Goal: Register for event/course

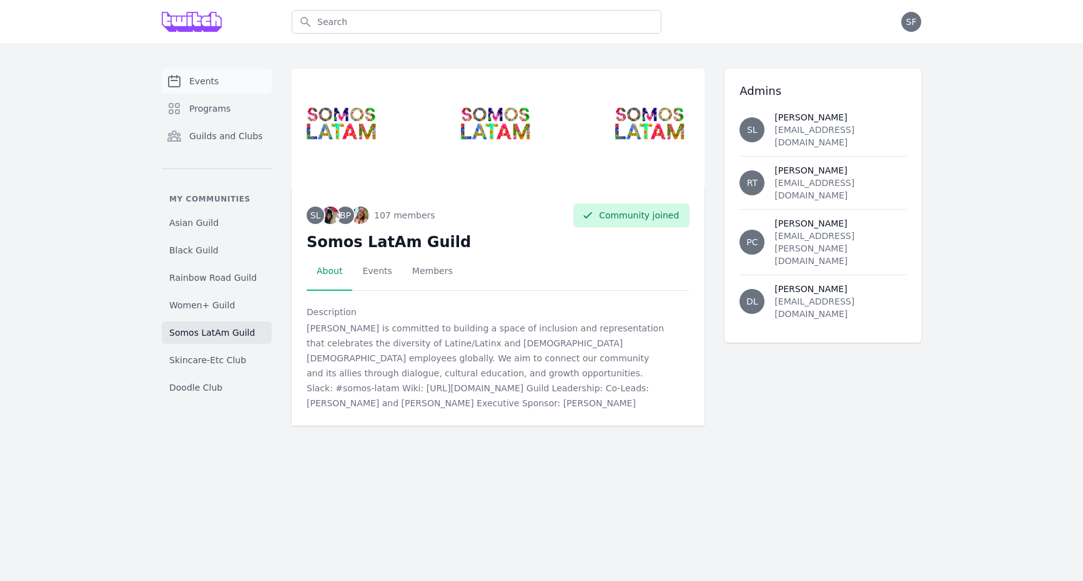
click at [207, 77] on span "Events" at bounding box center [203, 81] width 29 height 12
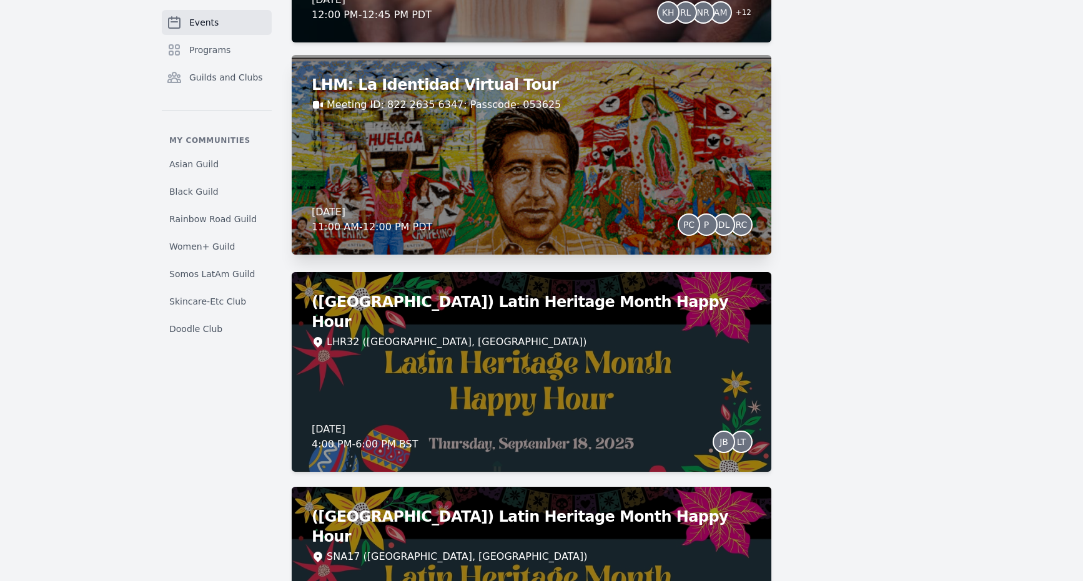
scroll to position [2253, 0]
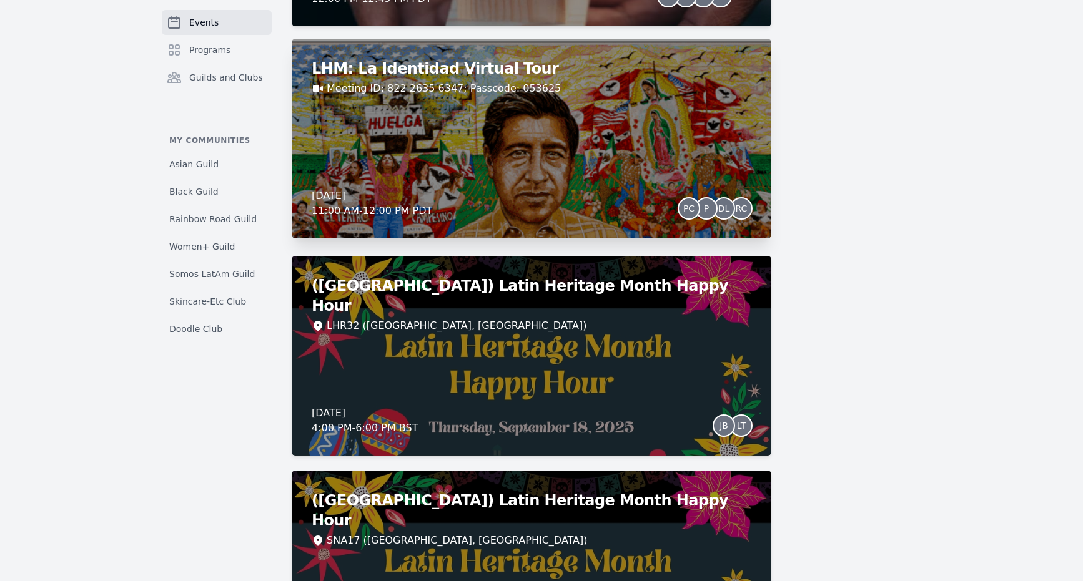
click at [533, 215] on div "Wednesday, September 17, 2025 11:00 AM - 12:00 PM PDT PC P DL RC" at bounding box center [532, 204] width 440 height 30
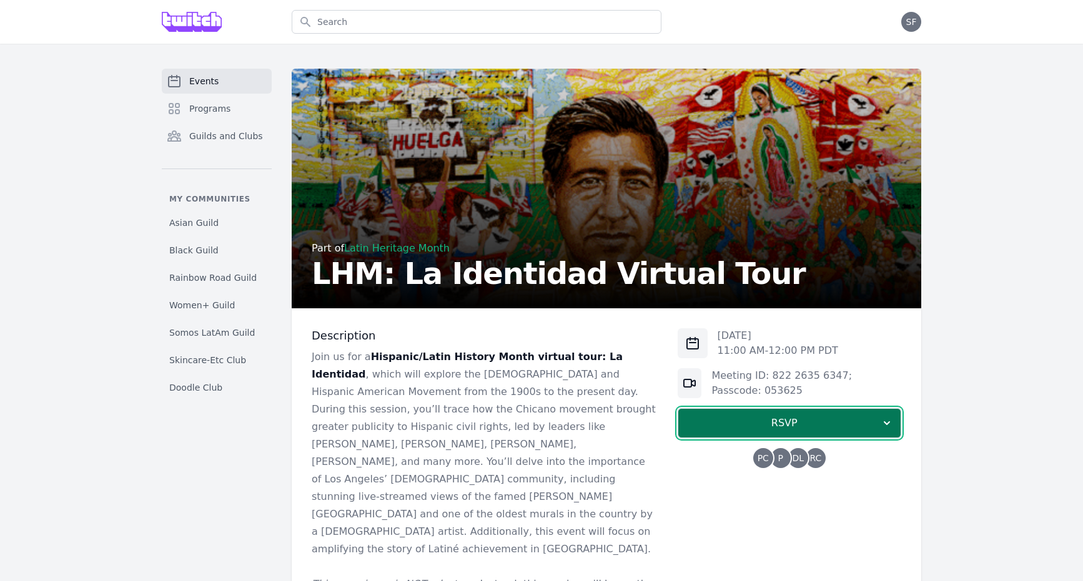
click at [688, 410] on button "RSVP" at bounding box center [789, 423] width 224 height 30
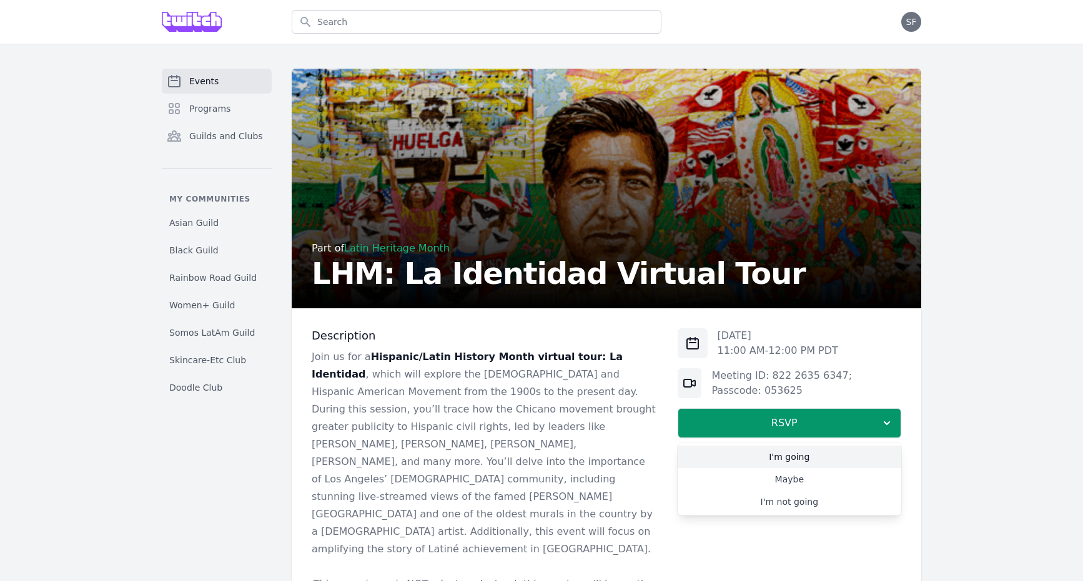
click at [755, 465] on link "I'm going" at bounding box center [789, 457] width 224 height 22
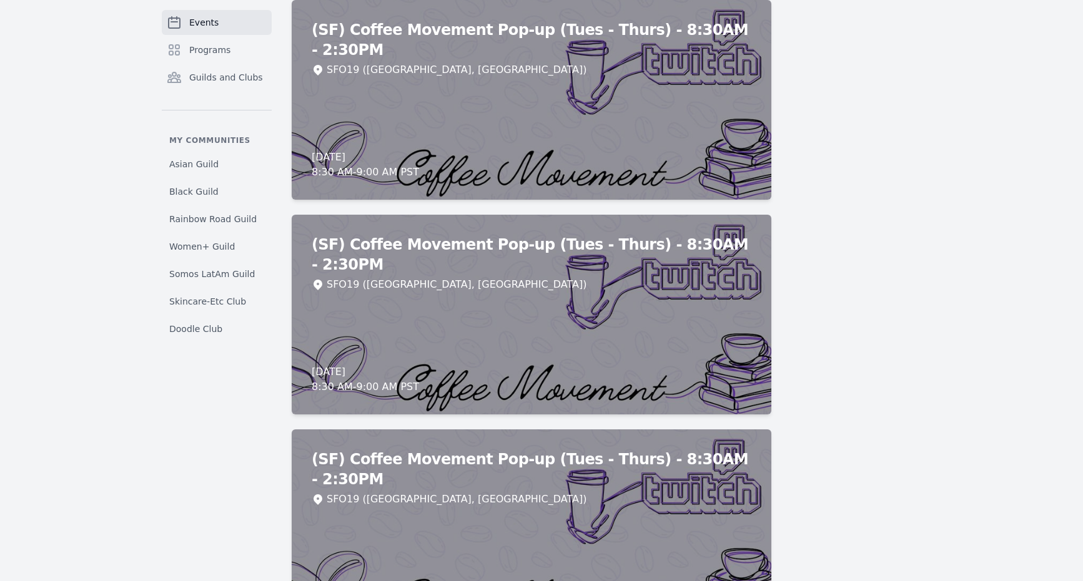
scroll to position [10063, 0]
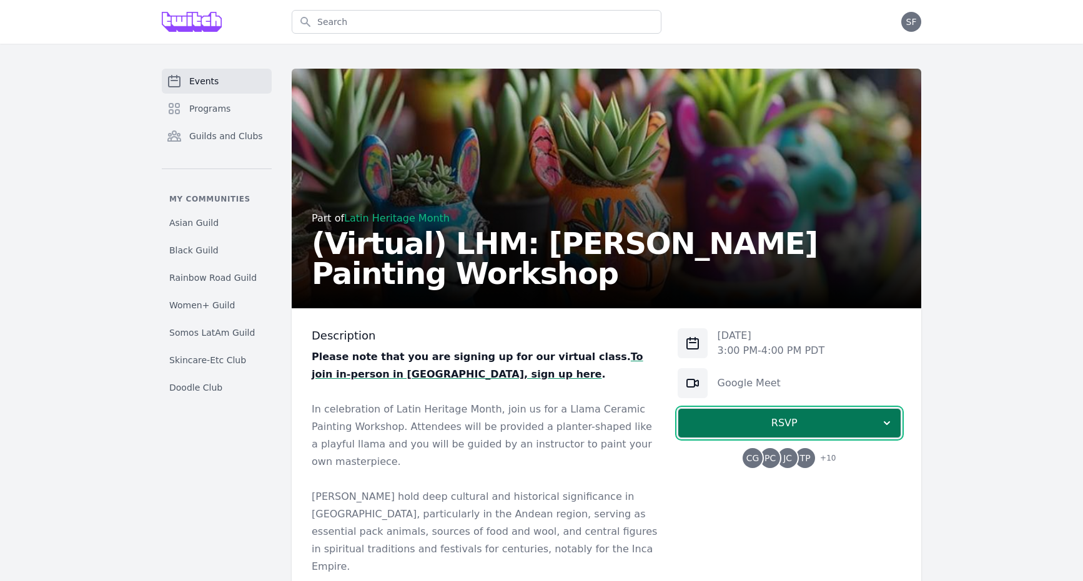
click at [777, 418] on span "RSVP" at bounding box center [784, 423] width 192 height 15
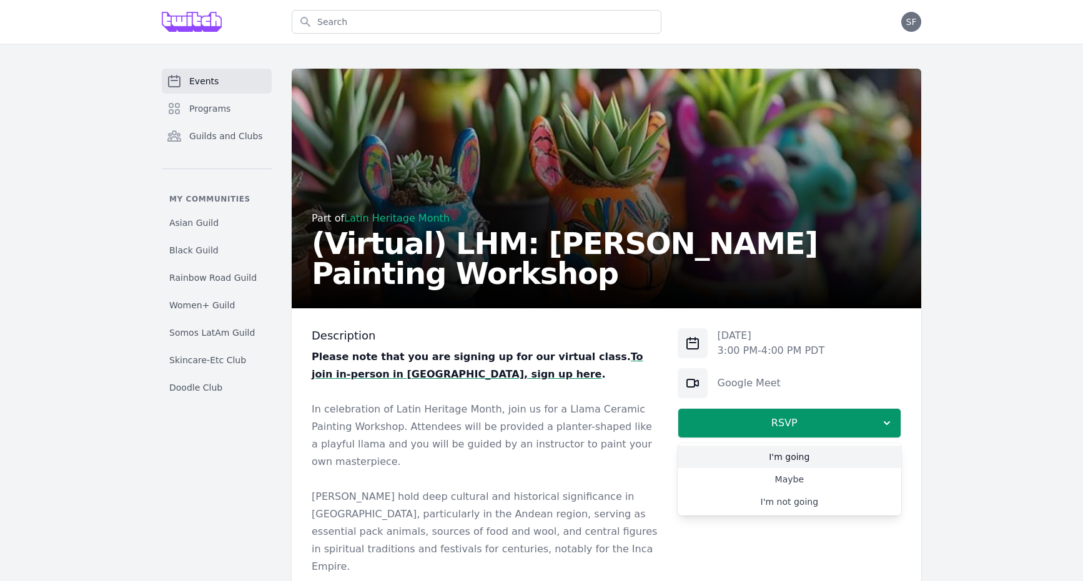
click at [785, 453] on link "I'm going" at bounding box center [789, 457] width 224 height 22
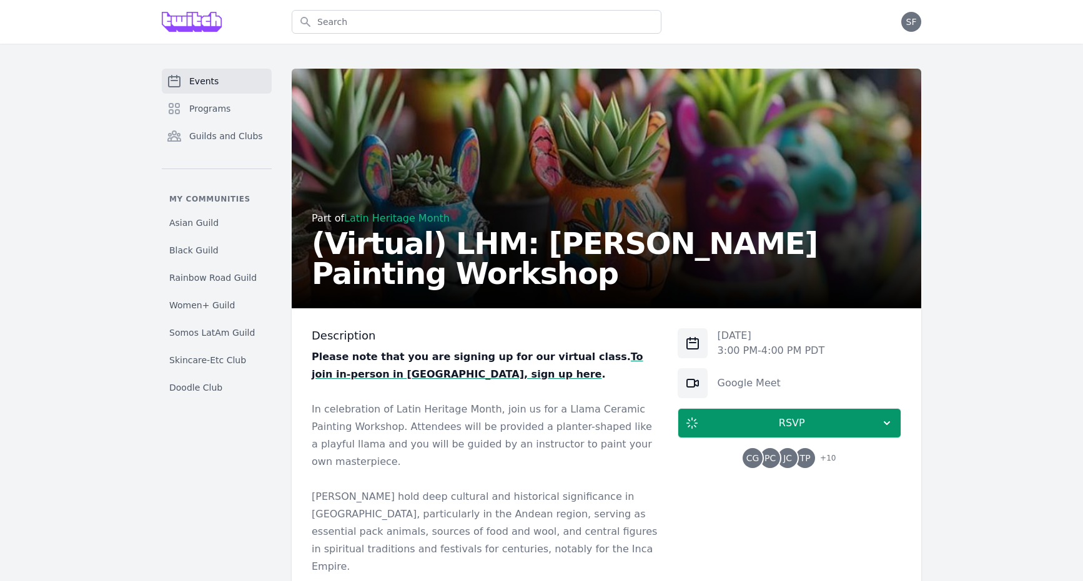
scroll to position [626, 0]
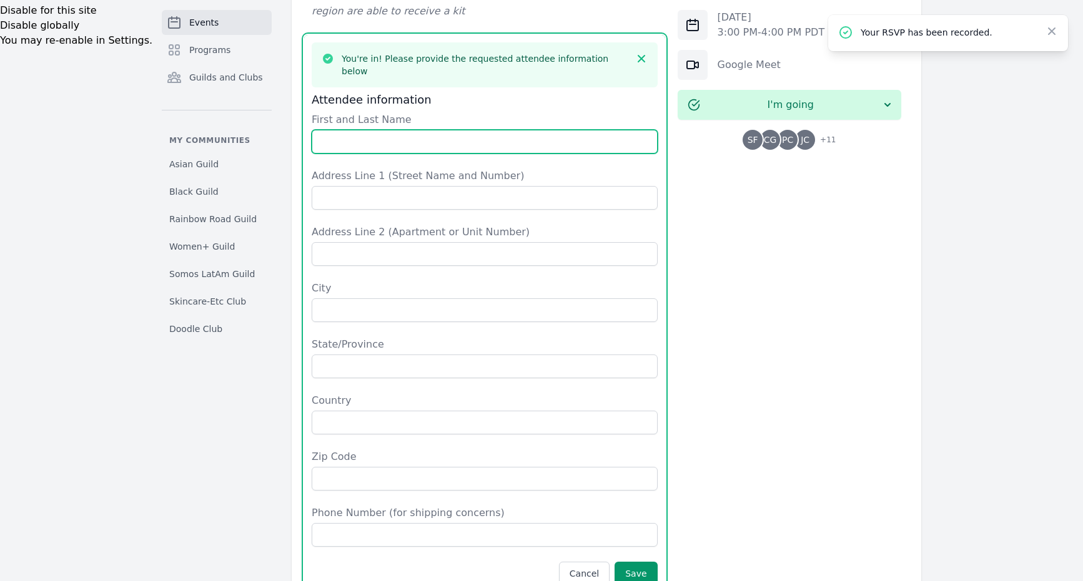
click at [437, 130] on input "First and Last Name" at bounding box center [485, 142] width 346 height 24
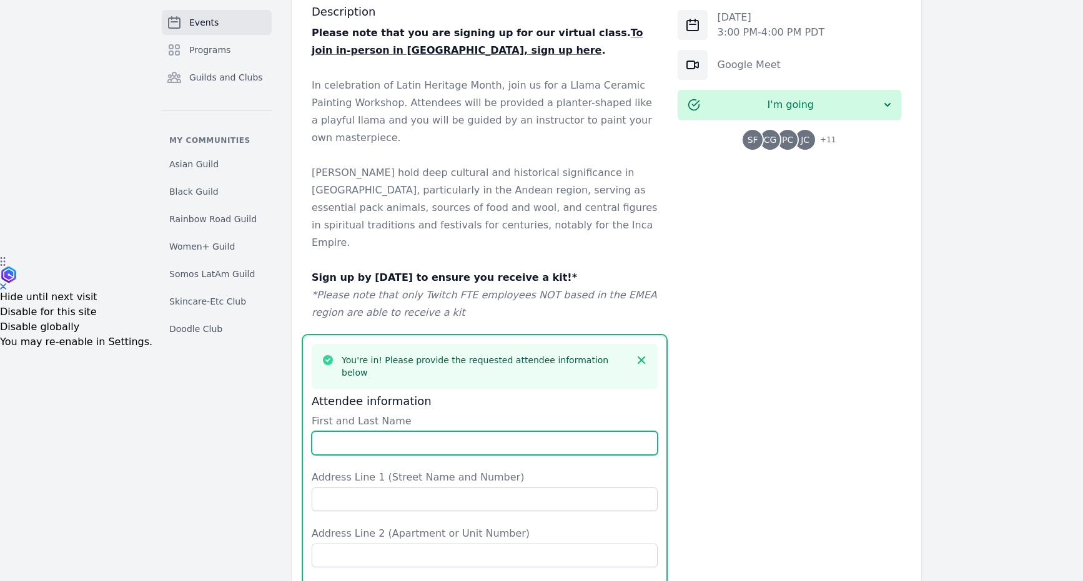
scroll to position [515, 0]
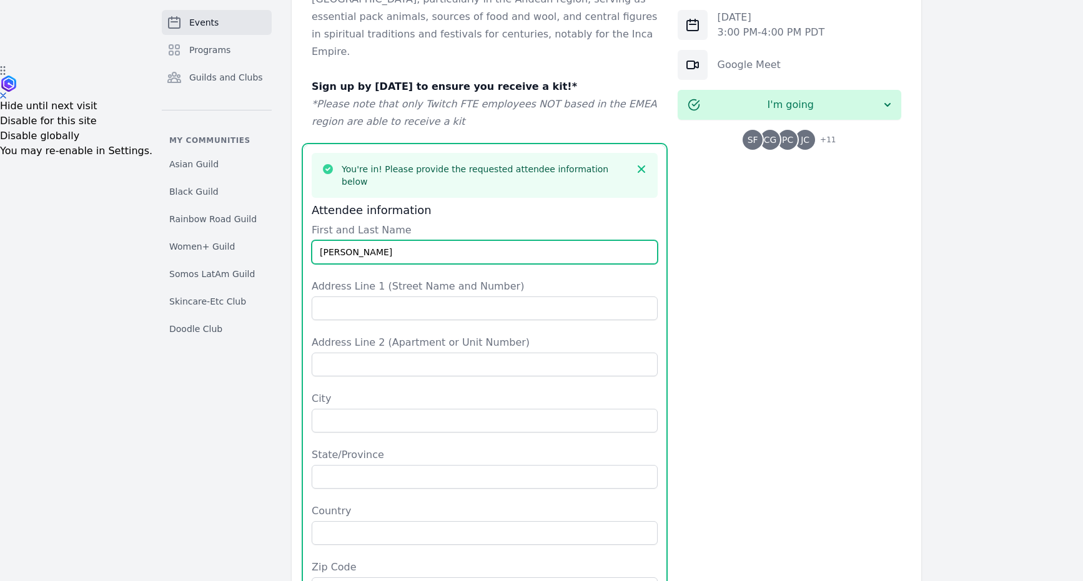
type input "[PERSON_NAME]"
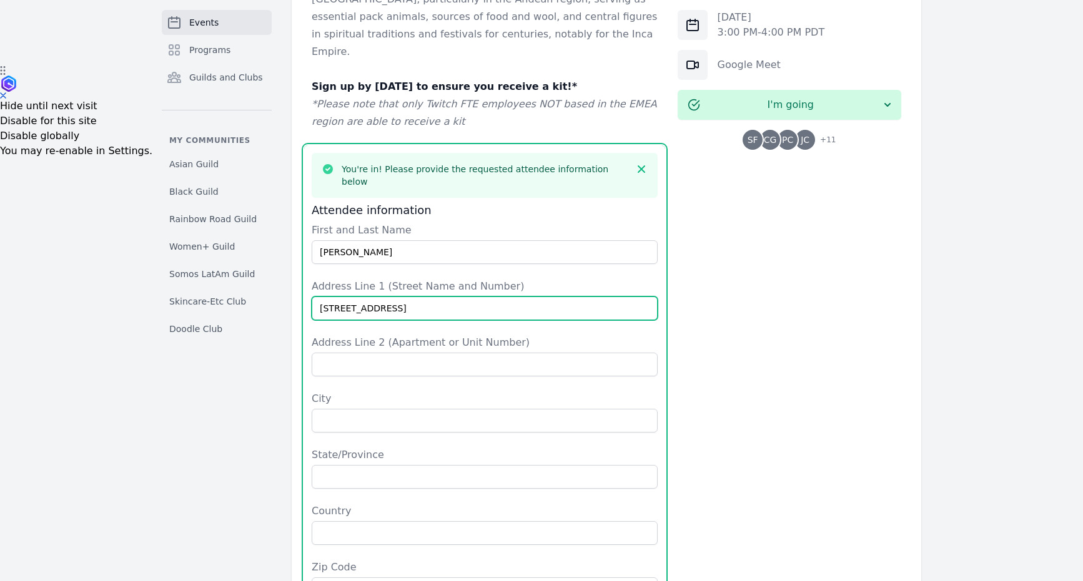
type input "[STREET_ADDRESS]"
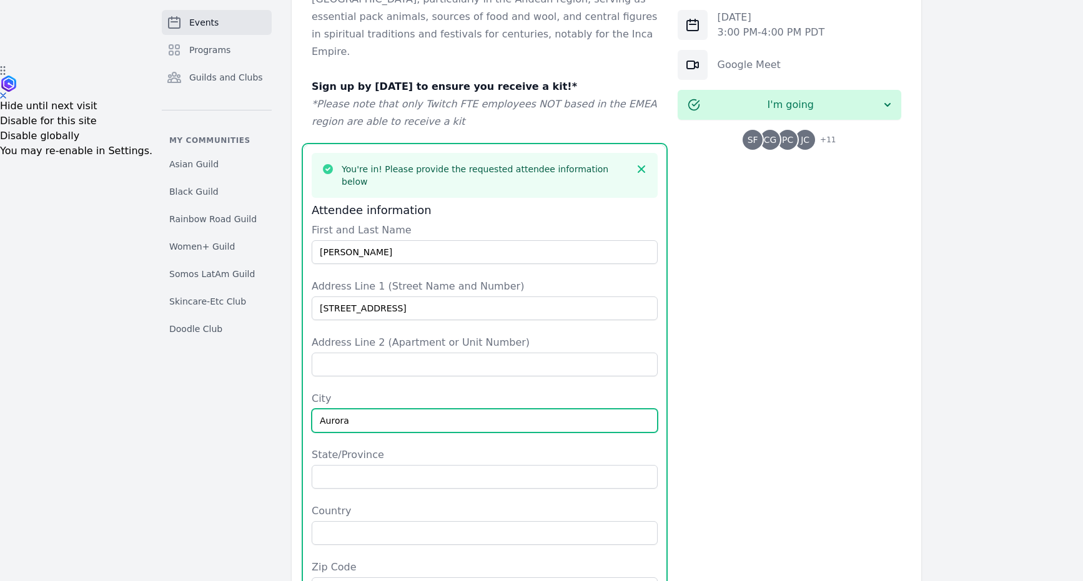
type input "Aurora"
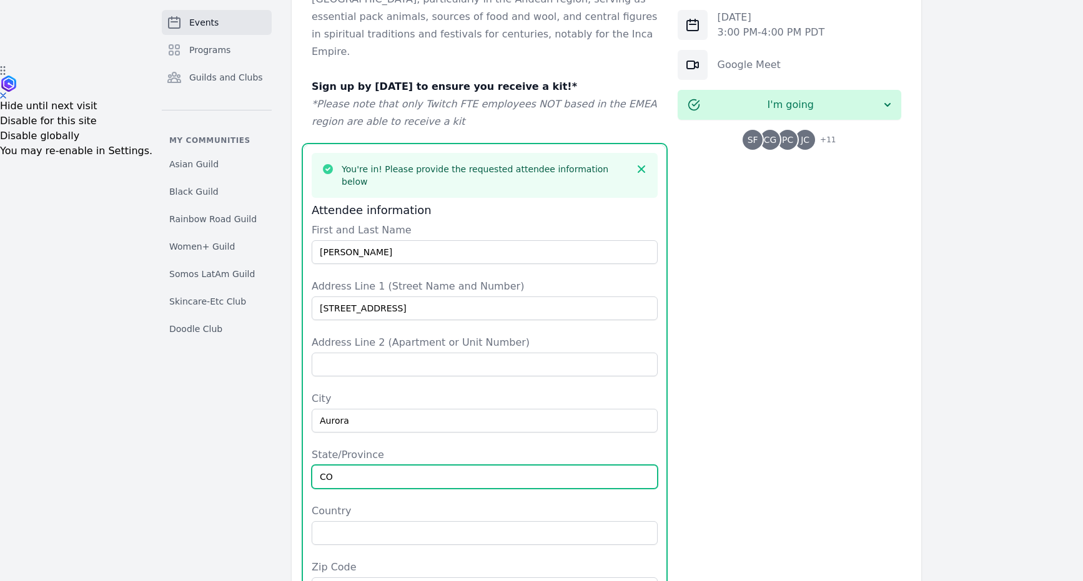
type input "CO"
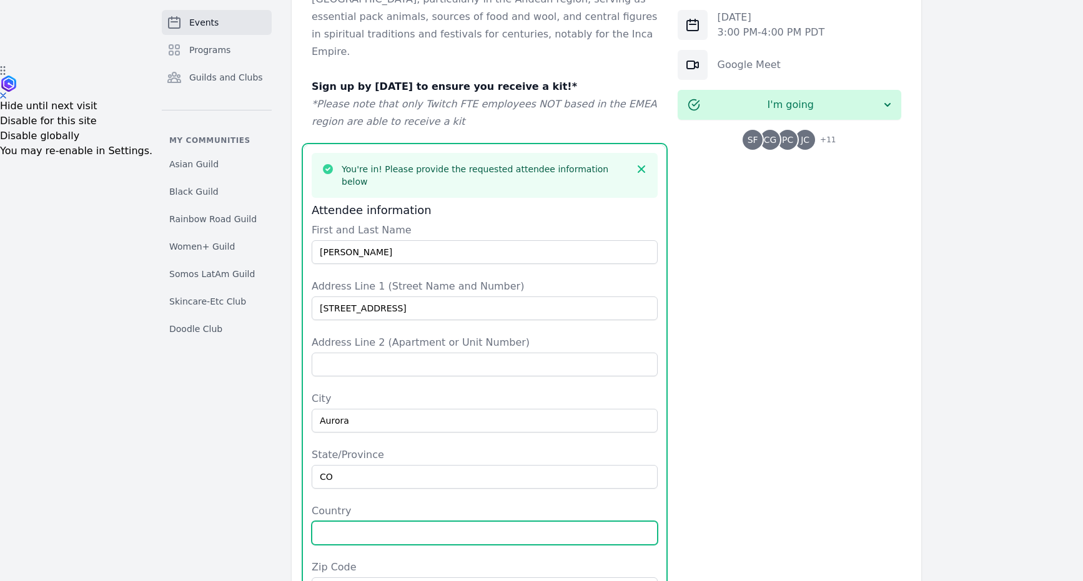
type input "8"
type input "[GEOGRAPHIC_DATA]"
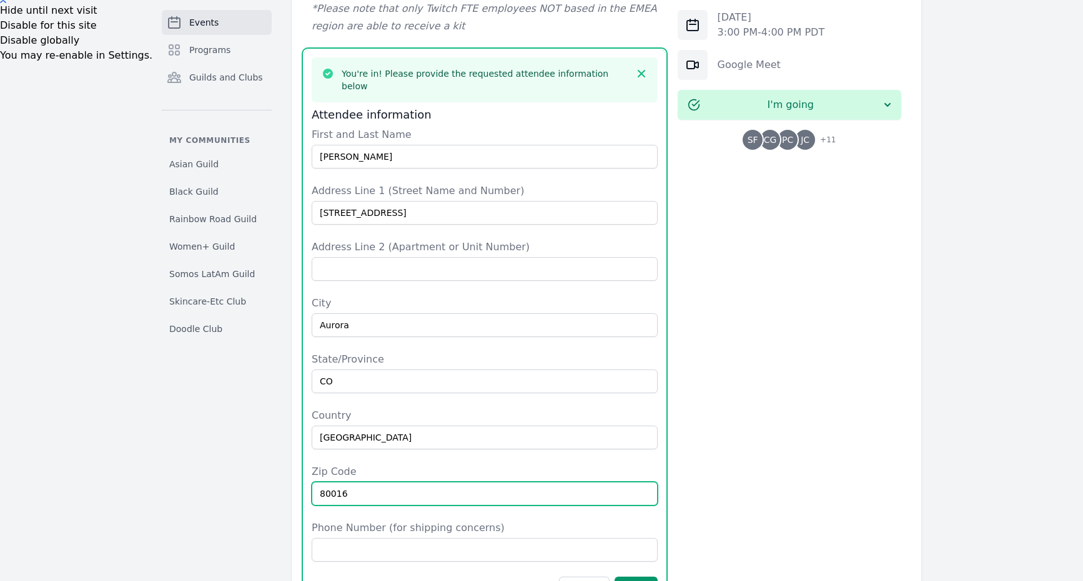
scroll to position [593, 0]
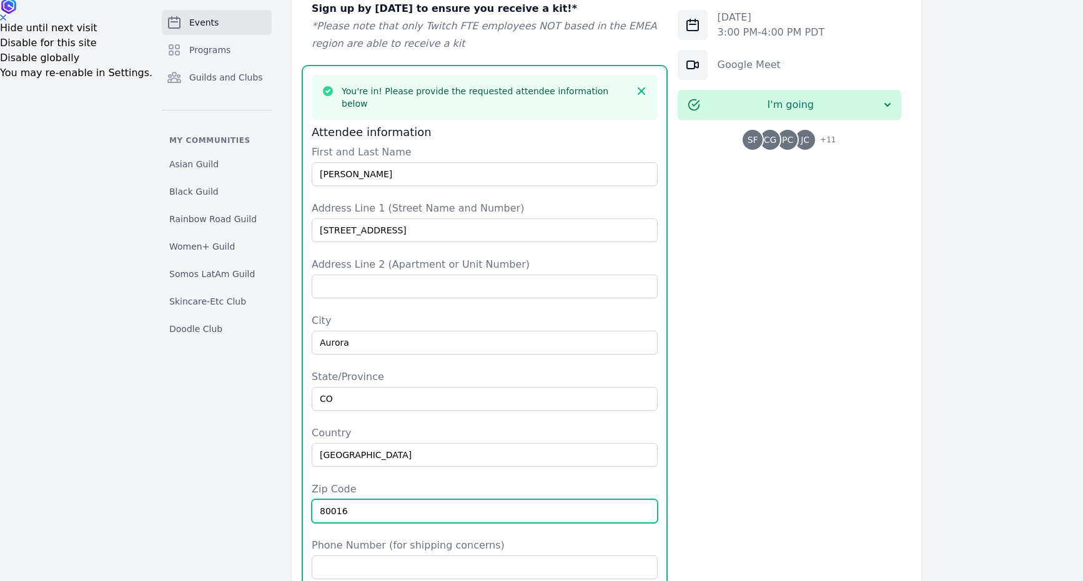
type input "80016"
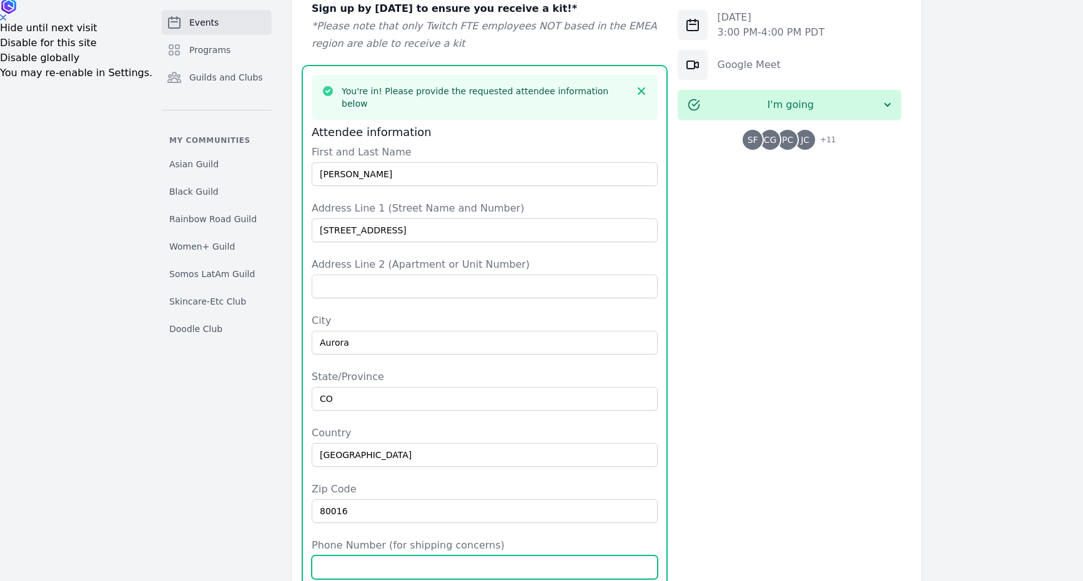
click at [337, 556] on input "Phone Number (for shipping concerns)" at bounding box center [485, 568] width 346 height 24
type input "[PHONE_NUMBER]"
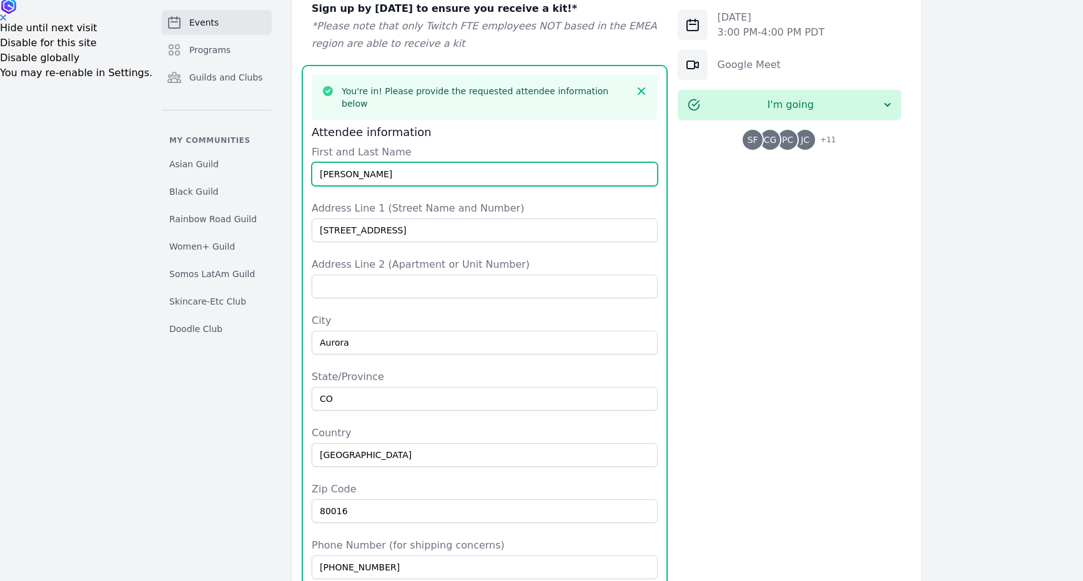
click at [335, 162] on input "[PERSON_NAME]" at bounding box center [485, 174] width 346 height 24
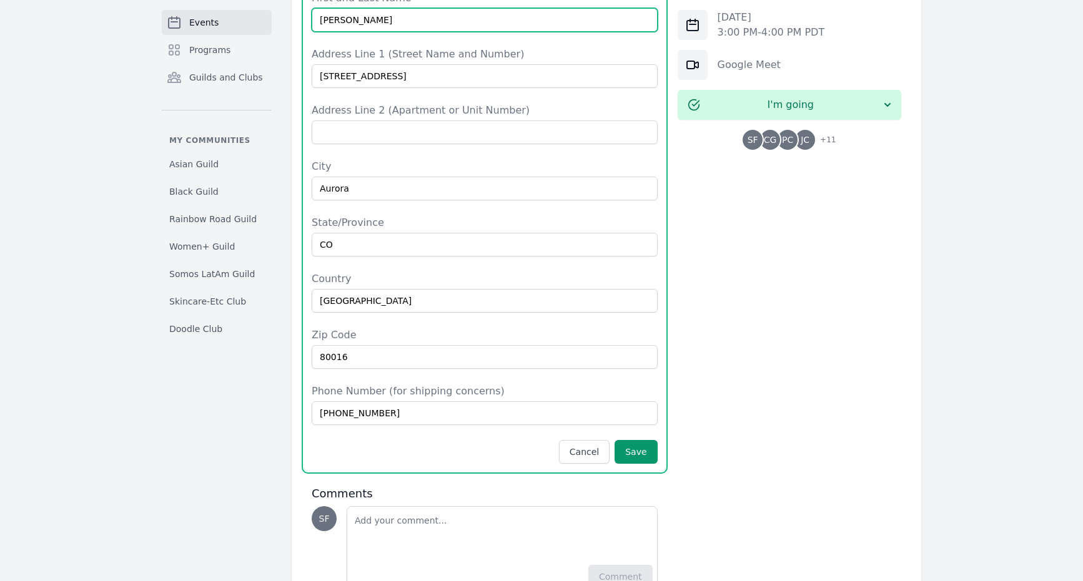
scroll to position [757, 0]
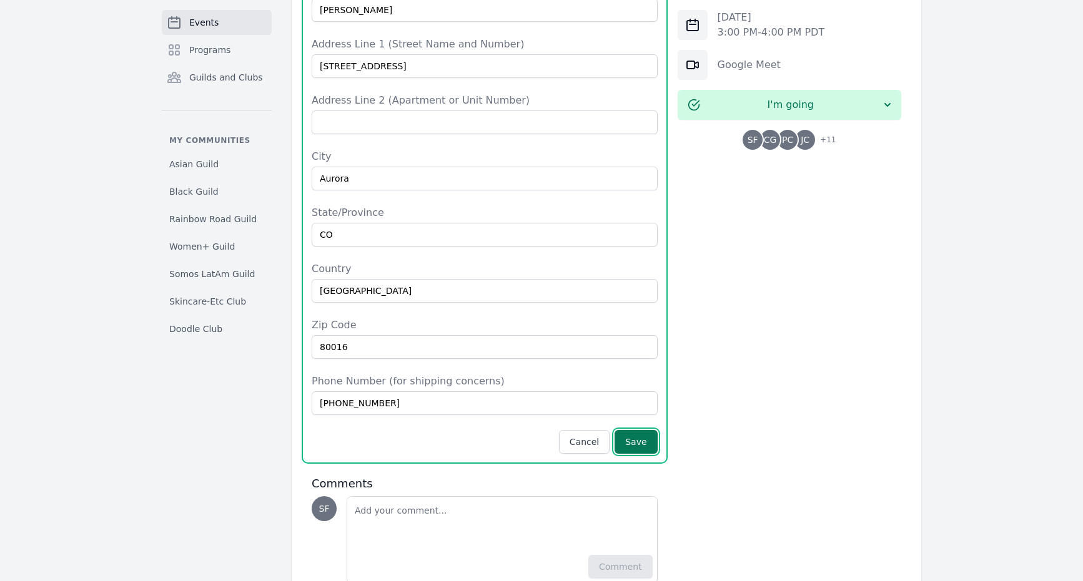
click at [631, 430] on button "Save" at bounding box center [635, 442] width 42 height 24
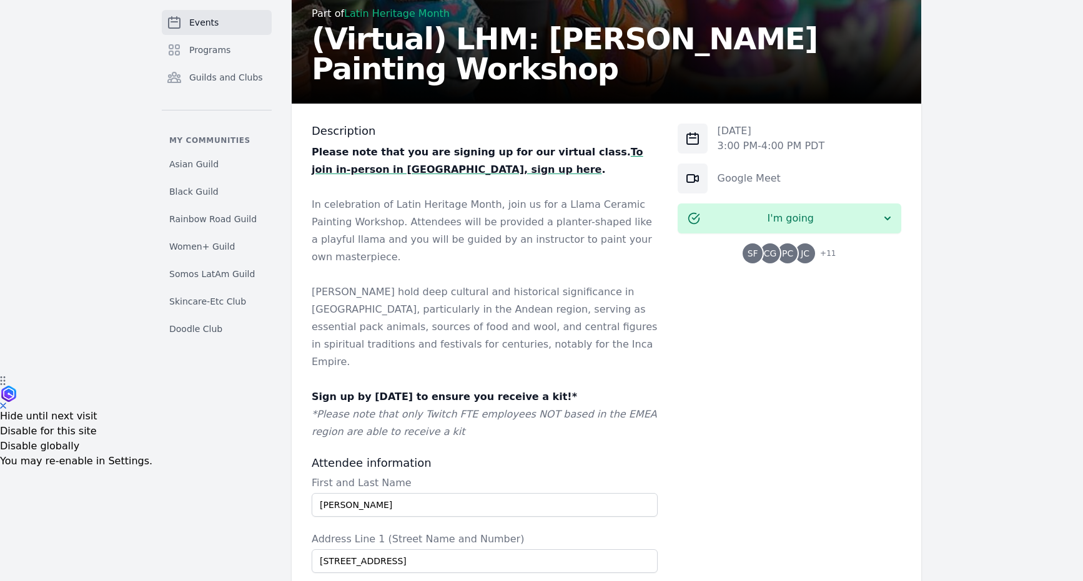
scroll to position [85, 0]
